Goal: Book appointment/travel/reservation

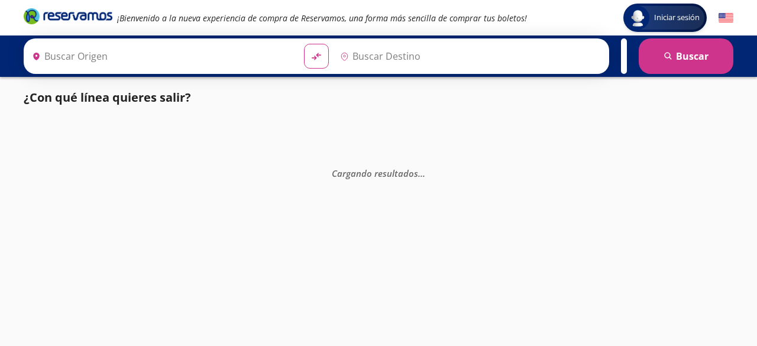
type input "[GEOGRAPHIC_DATA], [GEOGRAPHIC_DATA]"
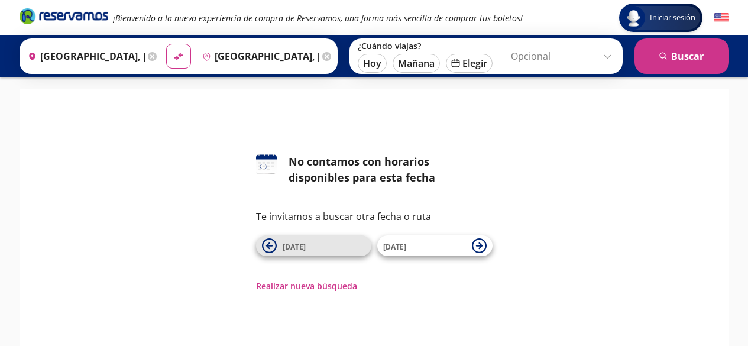
click at [269, 244] on icon at bounding box center [269, 246] width 7 height 7
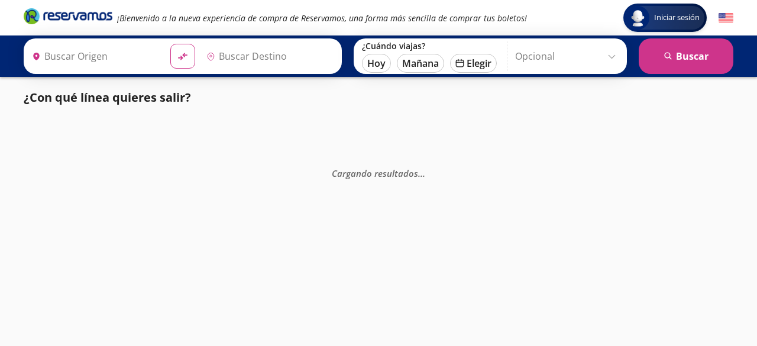
type input "[GEOGRAPHIC_DATA], [GEOGRAPHIC_DATA]"
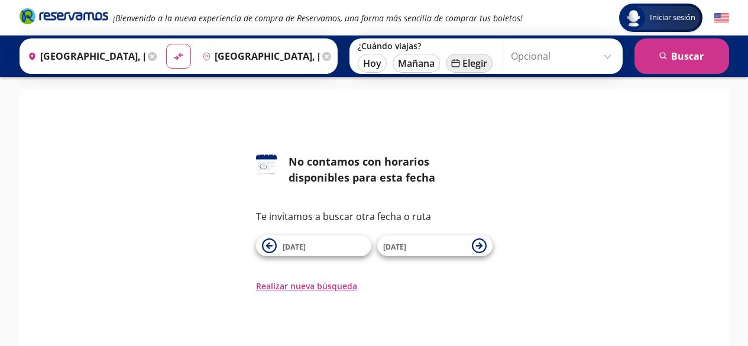
click at [466, 59] on button "calendar [GEOGRAPHIC_DATA]" at bounding box center [469, 63] width 47 height 19
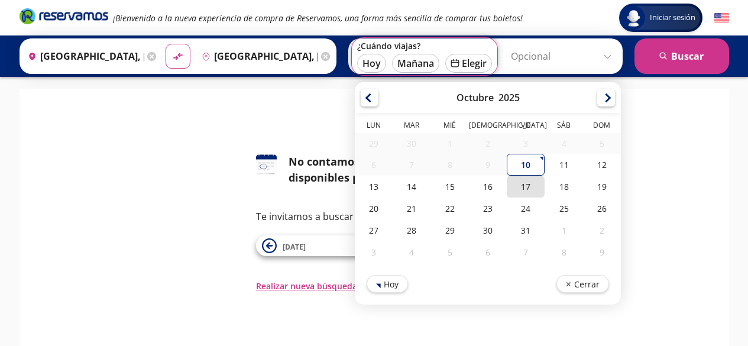
click at [524, 181] on div "17" at bounding box center [526, 187] width 38 height 22
type input "[DATE]"
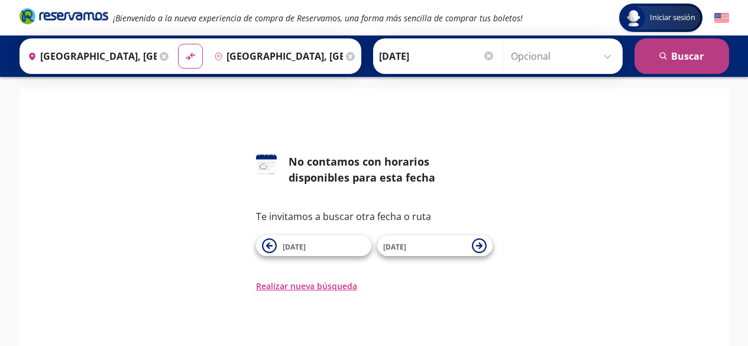
click at [672, 53] on button "search [GEOGRAPHIC_DATA]" at bounding box center [682, 55] width 95 height 35
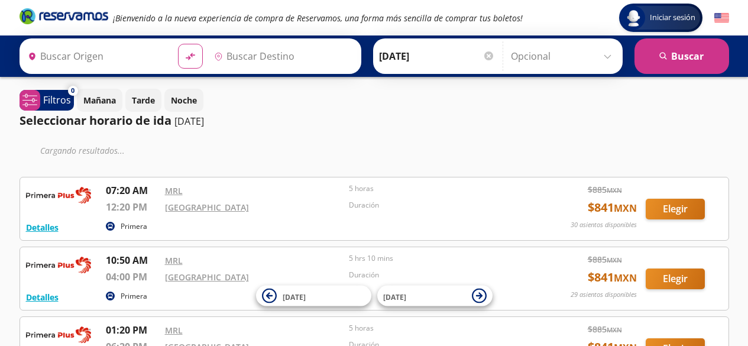
type input "[GEOGRAPHIC_DATA], [GEOGRAPHIC_DATA]"
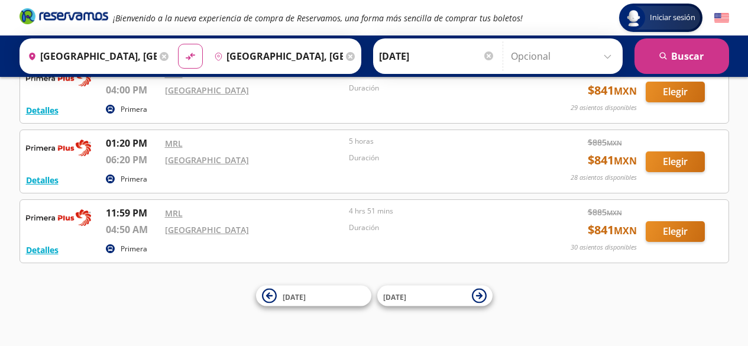
scroll to position [164, 0]
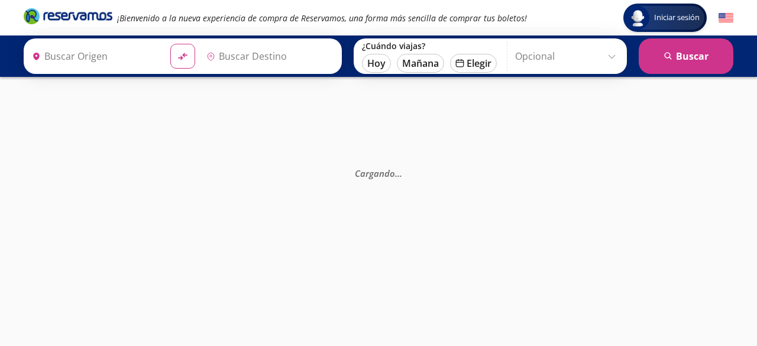
type input "[GEOGRAPHIC_DATA], [GEOGRAPHIC_DATA]"
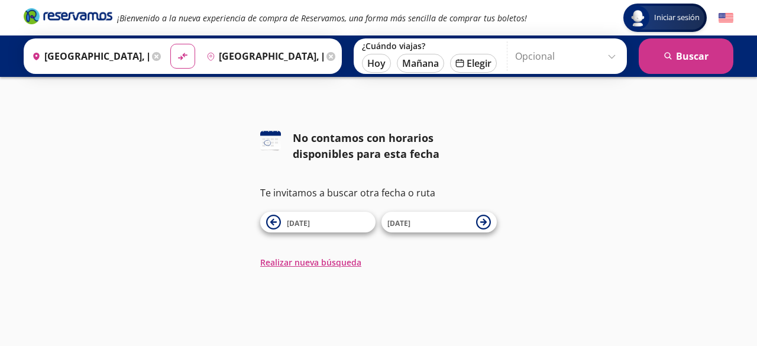
click at [155, 56] on icon at bounding box center [156, 56] width 9 height 9
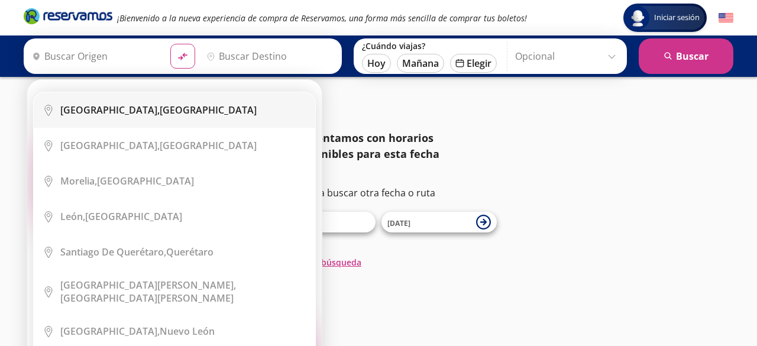
click at [151, 109] on div "[GEOGRAPHIC_DATA], [GEOGRAPHIC_DATA]" at bounding box center [158, 110] width 196 height 13
type input "[GEOGRAPHIC_DATA], [GEOGRAPHIC_DATA]"
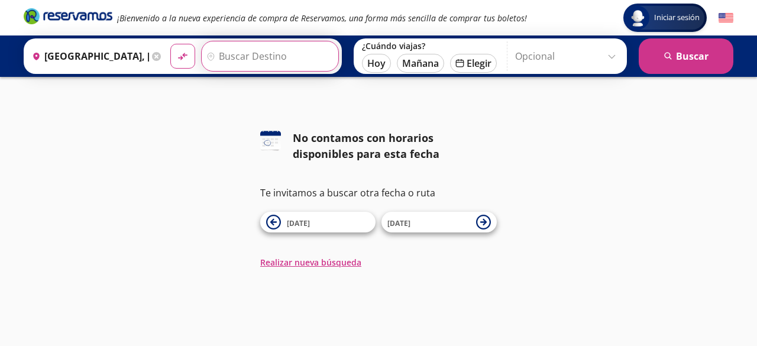
click at [233, 52] on input "Destino" at bounding box center [269, 56] width 134 height 30
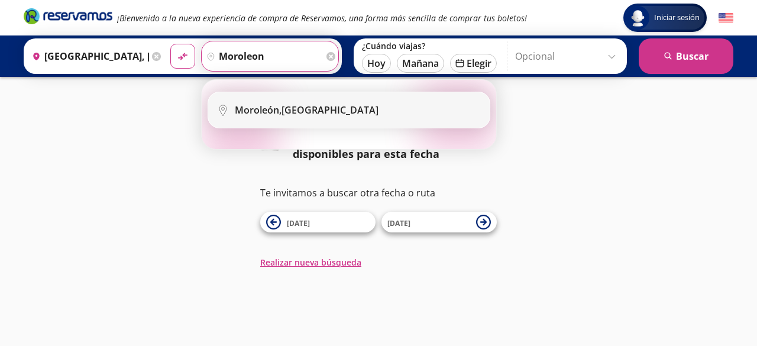
click at [270, 107] on b "Moroleón," at bounding box center [258, 110] width 47 height 13
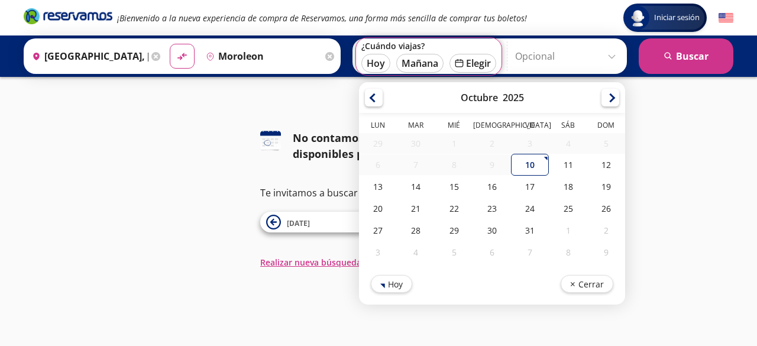
type input "[GEOGRAPHIC_DATA], [GEOGRAPHIC_DATA]"
click at [527, 183] on div "17" at bounding box center [530, 187] width 38 height 22
type input "[DATE]"
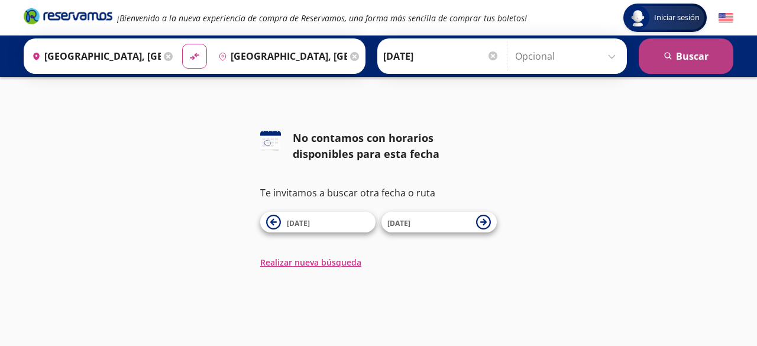
click at [662, 51] on button "search [GEOGRAPHIC_DATA]" at bounding box center [686, 55] width 95 height 35
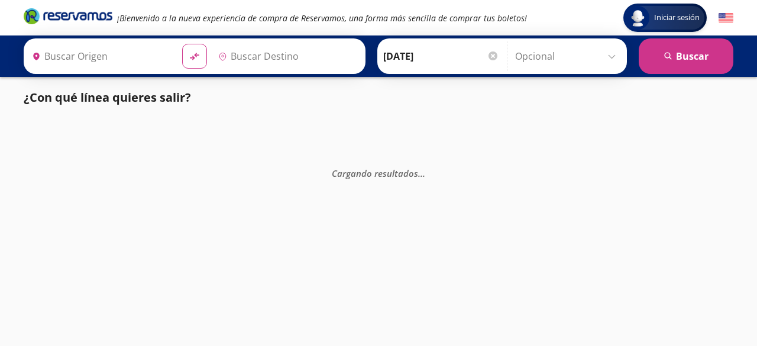
type input "[GEOGRAPHIC_DATA], [GEOGRAPHIC_DATA]"
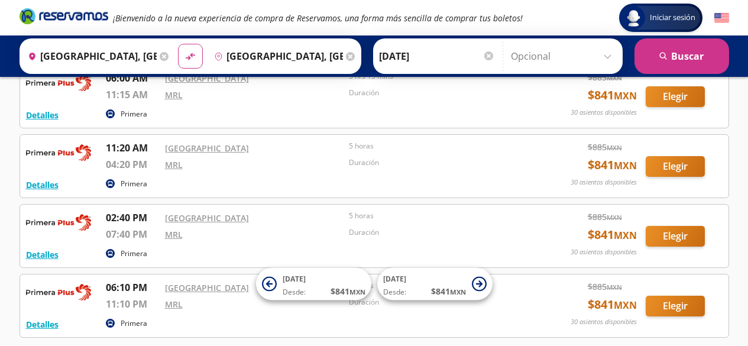
scroll to position [95, 0]
